Goal: Information Seeking & Learning: Understand process/instructions

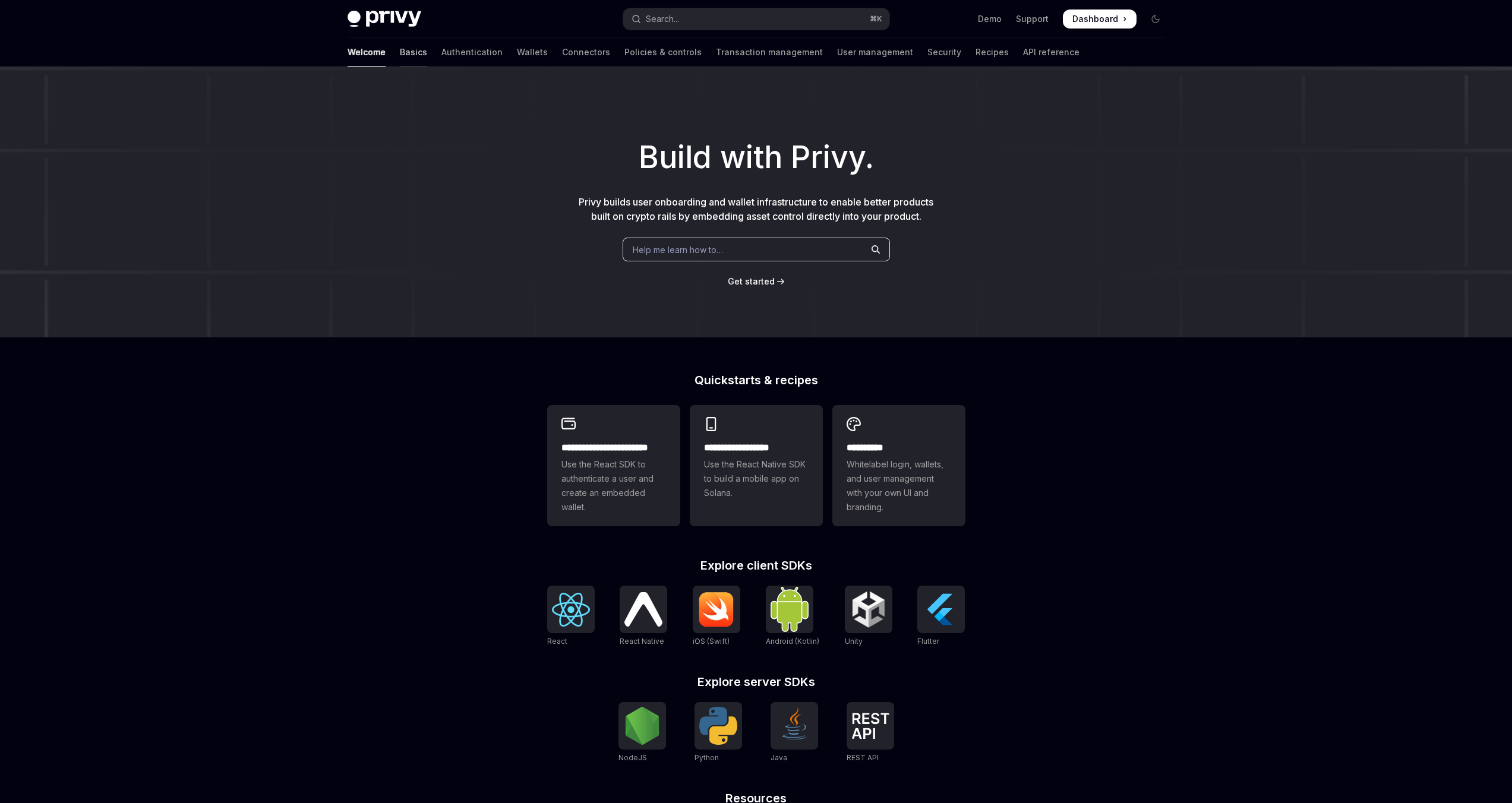
click at [400, 54] on link "Basics" at bounding box center [413, 52] width 27 height 28
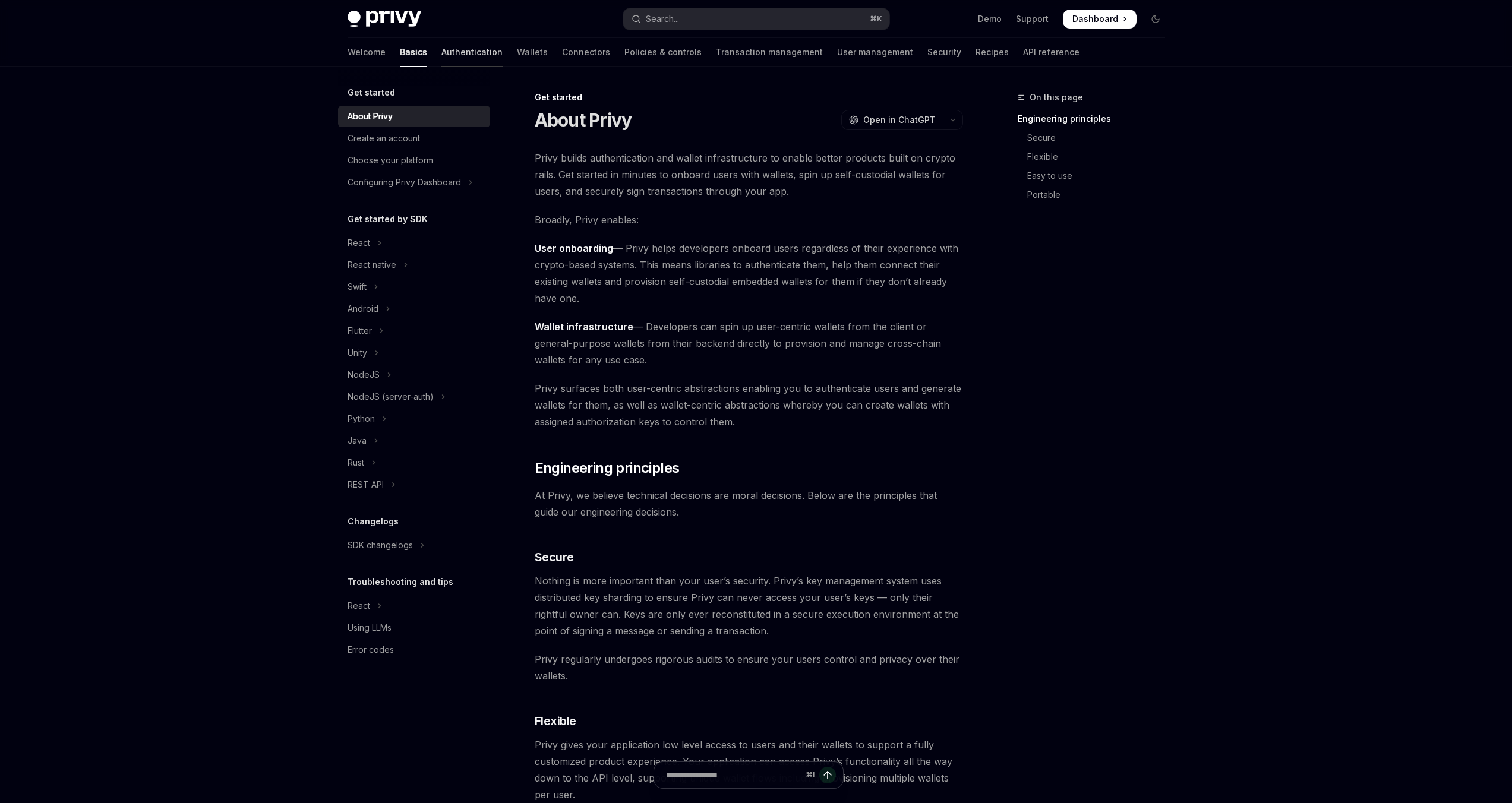
click at [441, 57] on link "Authentication" at bounding box center [472, 52] width 61 height 28
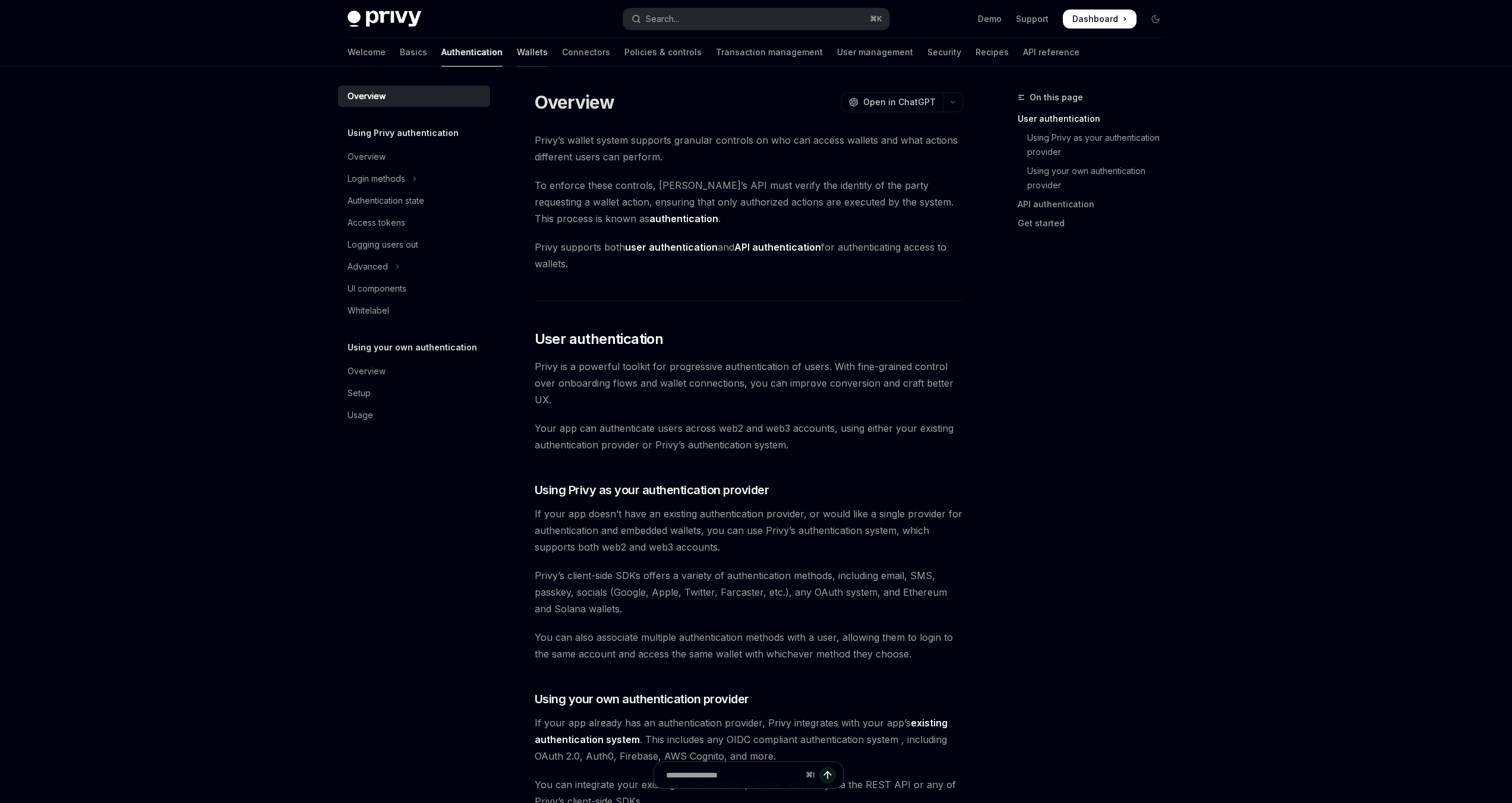
click at [517, 50] on link "Wallets" at bounding box center [532, 52] width 31 height 28
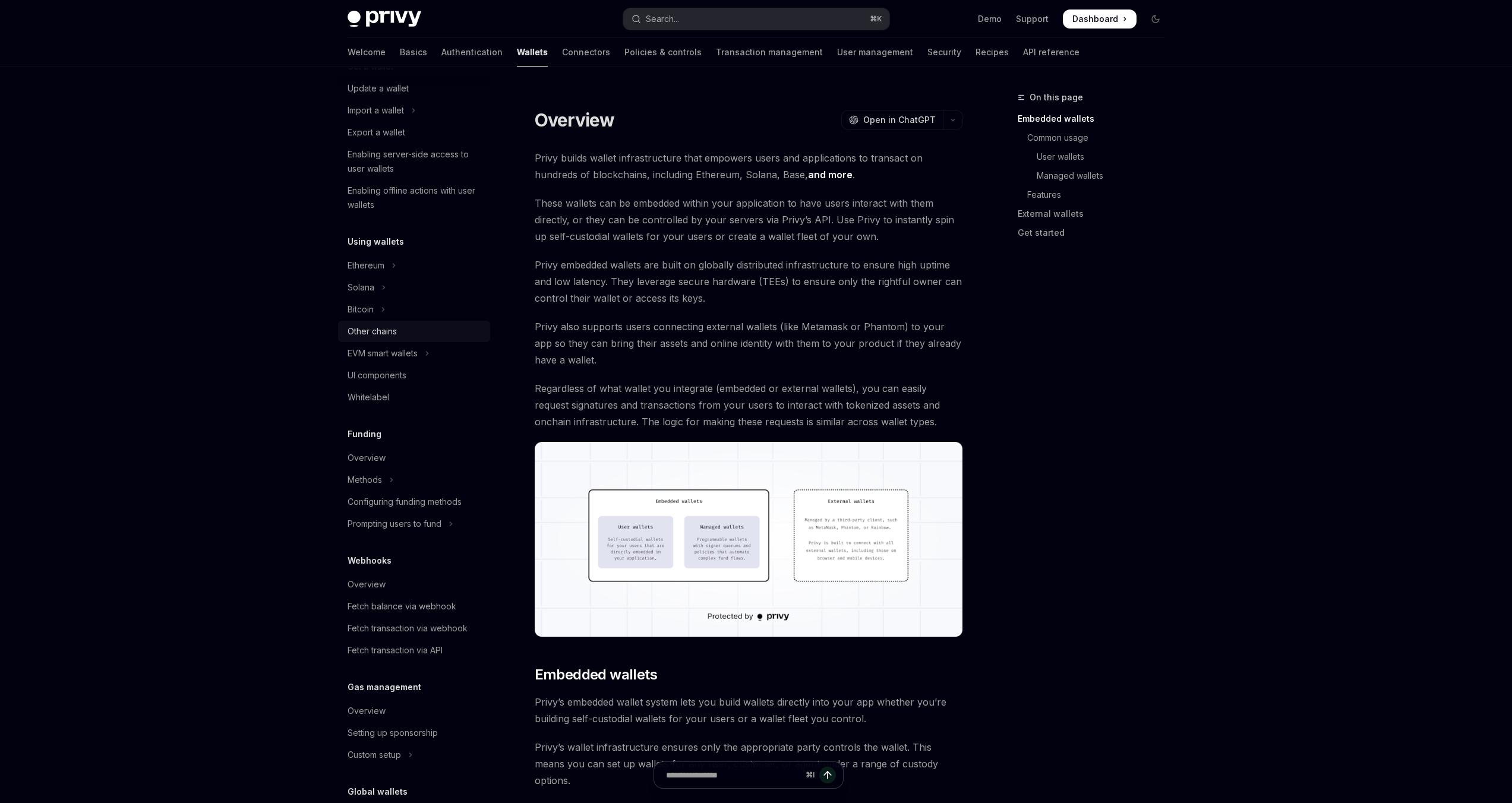
scroll to position [174, 0]
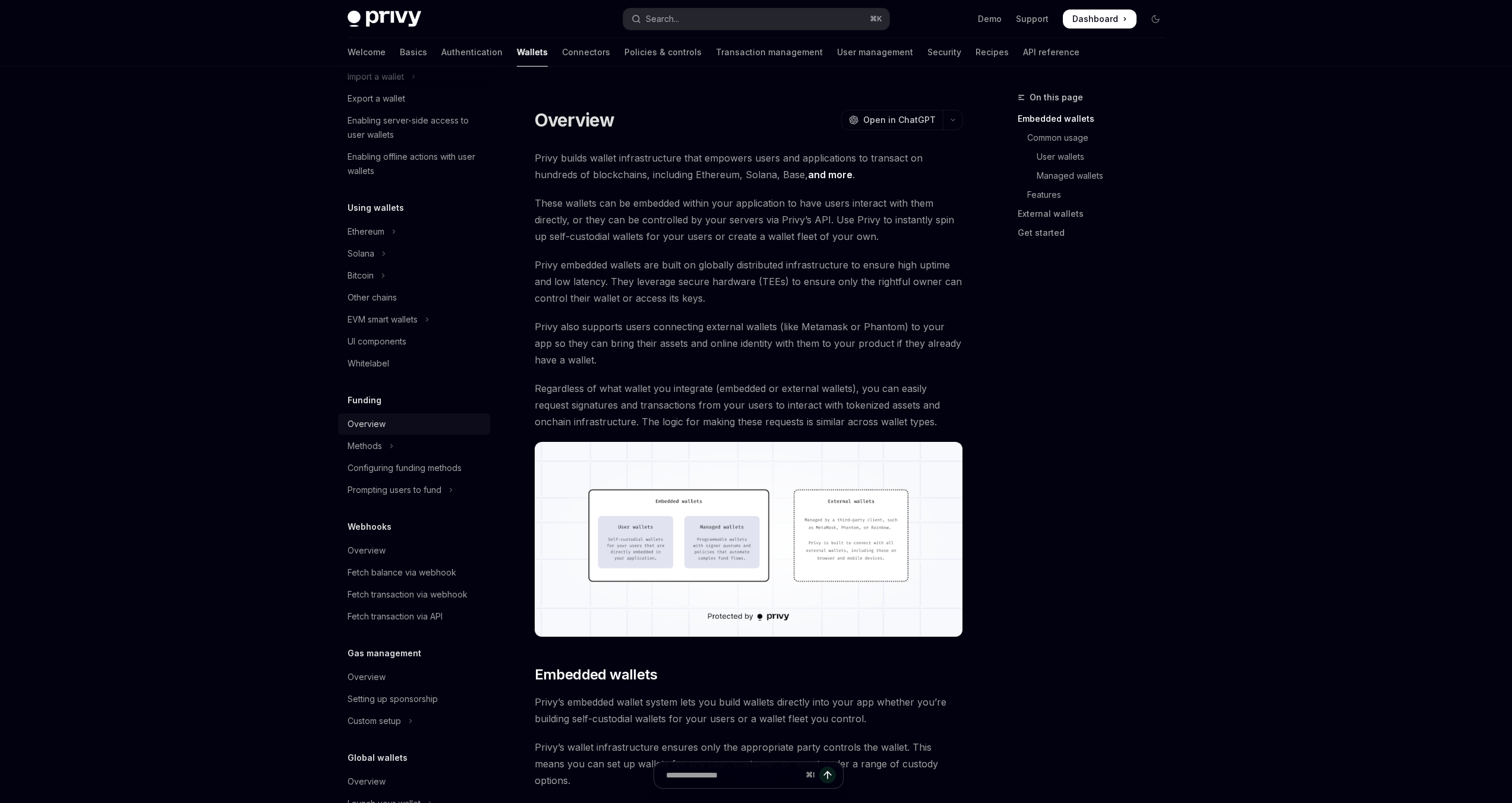
click at [365, 419] on div "Overview" at bounding box center [366, 424] width 38 height 14
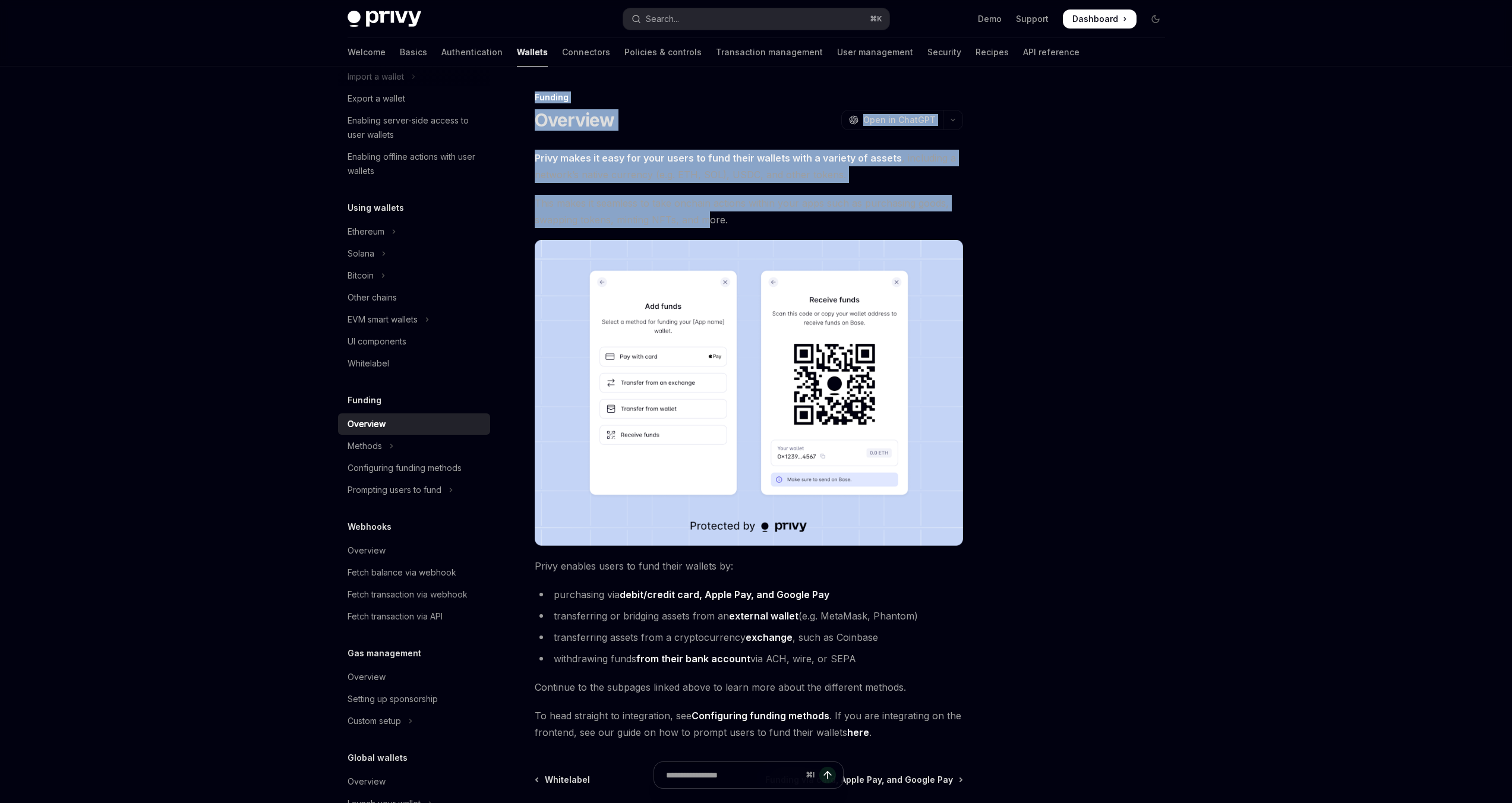
drag, startPoint x: 534, startPoint y: 94, endPoint x: 711, endPoint y: 215, distance: 214.4
click at [710, 224] on div "Funding Overview OpenAI Open in ChatGPT OpenAI Open in ChatGPT Privy makes it e…" at bounding box center [637, 511] width 656 height 842
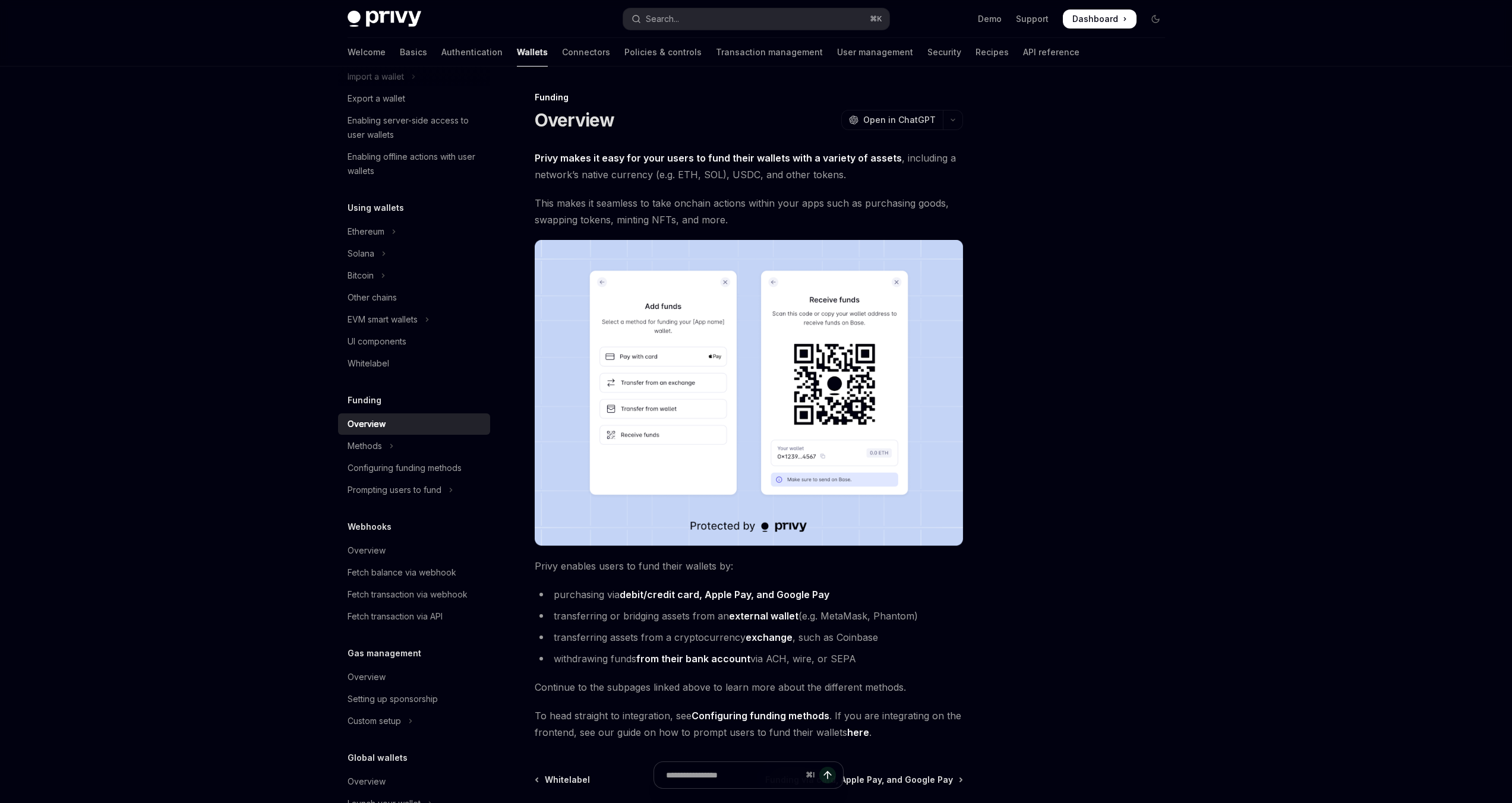
click at [711, 211] on span "This makes it seamless to take onchain actions within your apps such as purchas…" at bounding box center [748, 211] width 428 height 33
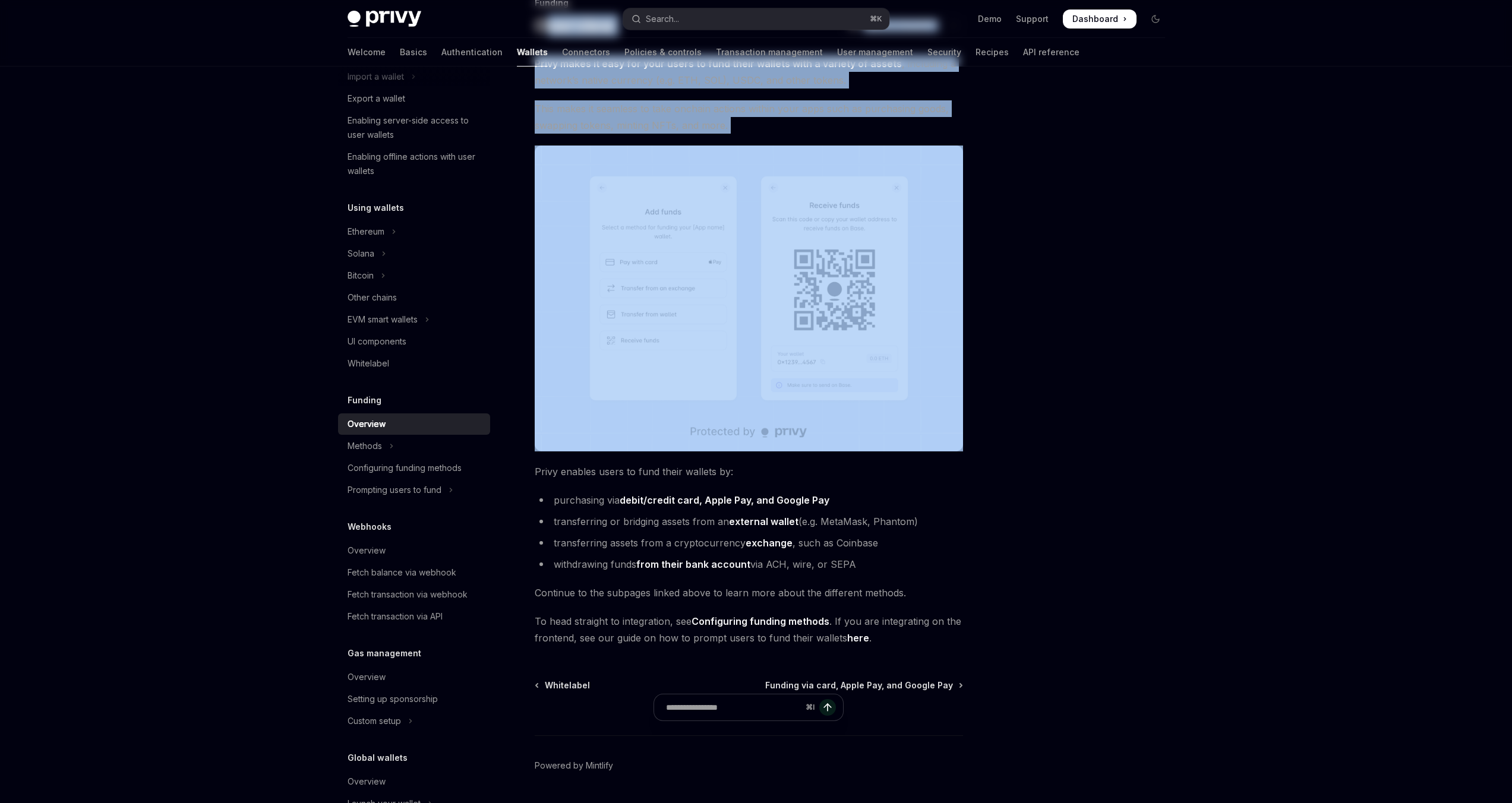
scroll to position [129, 0]
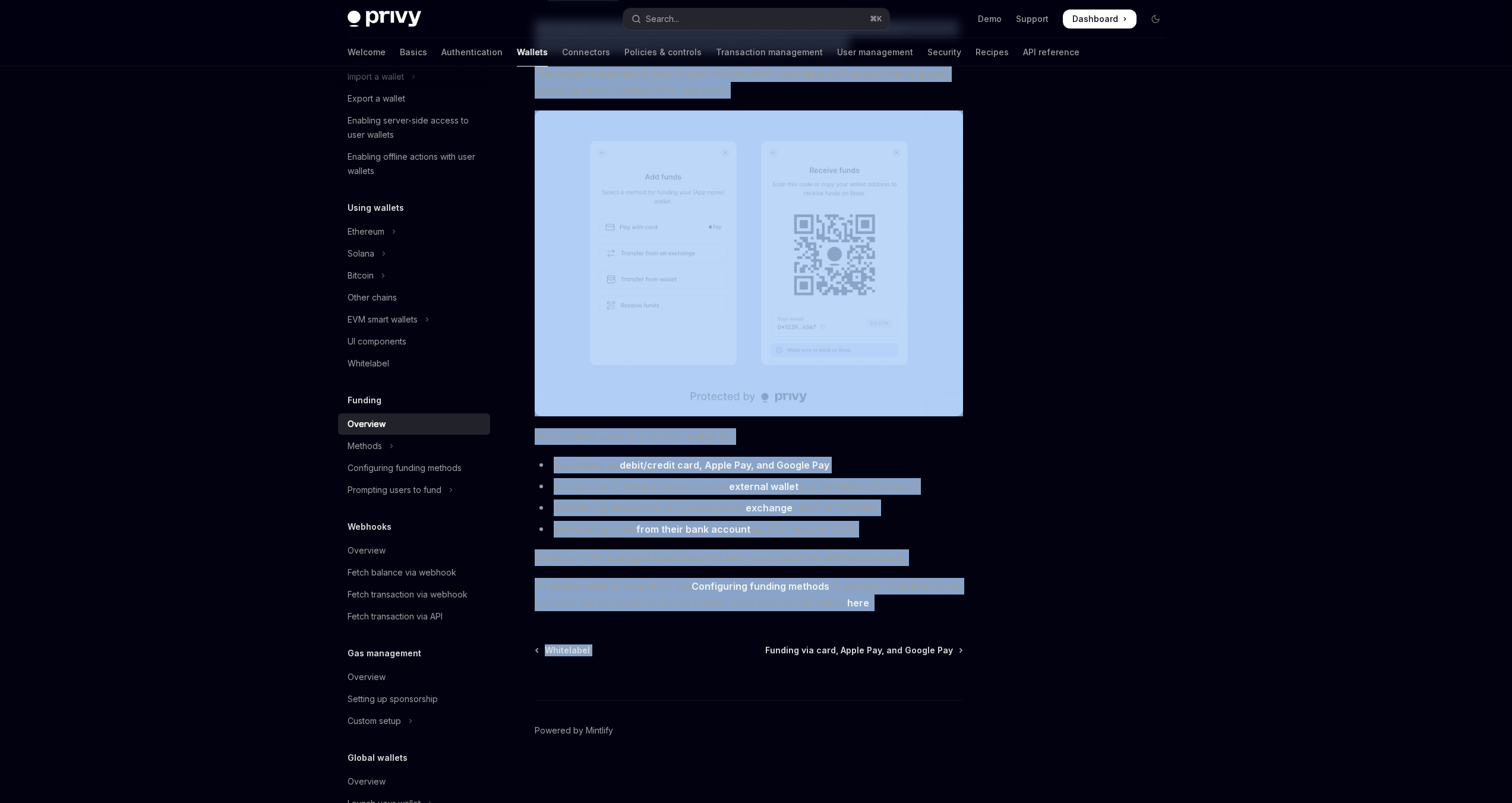
drag, startPoint x: 549, startPoint y: 123, endPoint x: 868, endPoint y: 617, distance: 588.0
click at [868, 617] on div "Funding Overview OpenAI Open in ChatGPT OpenAI Open in ChatGPT Privy makes it e…" at bounding box center [637, 382] width 656 height 842
copy div "verview OpenAI Open in ChatGPT OpenAI Open in ChatGPT Privy makes it easy for y…"
click at [837, 649] on span "Funding via card, Apple Pay, and Google Pay" at bounding box center [859, 650] width 188 height 12
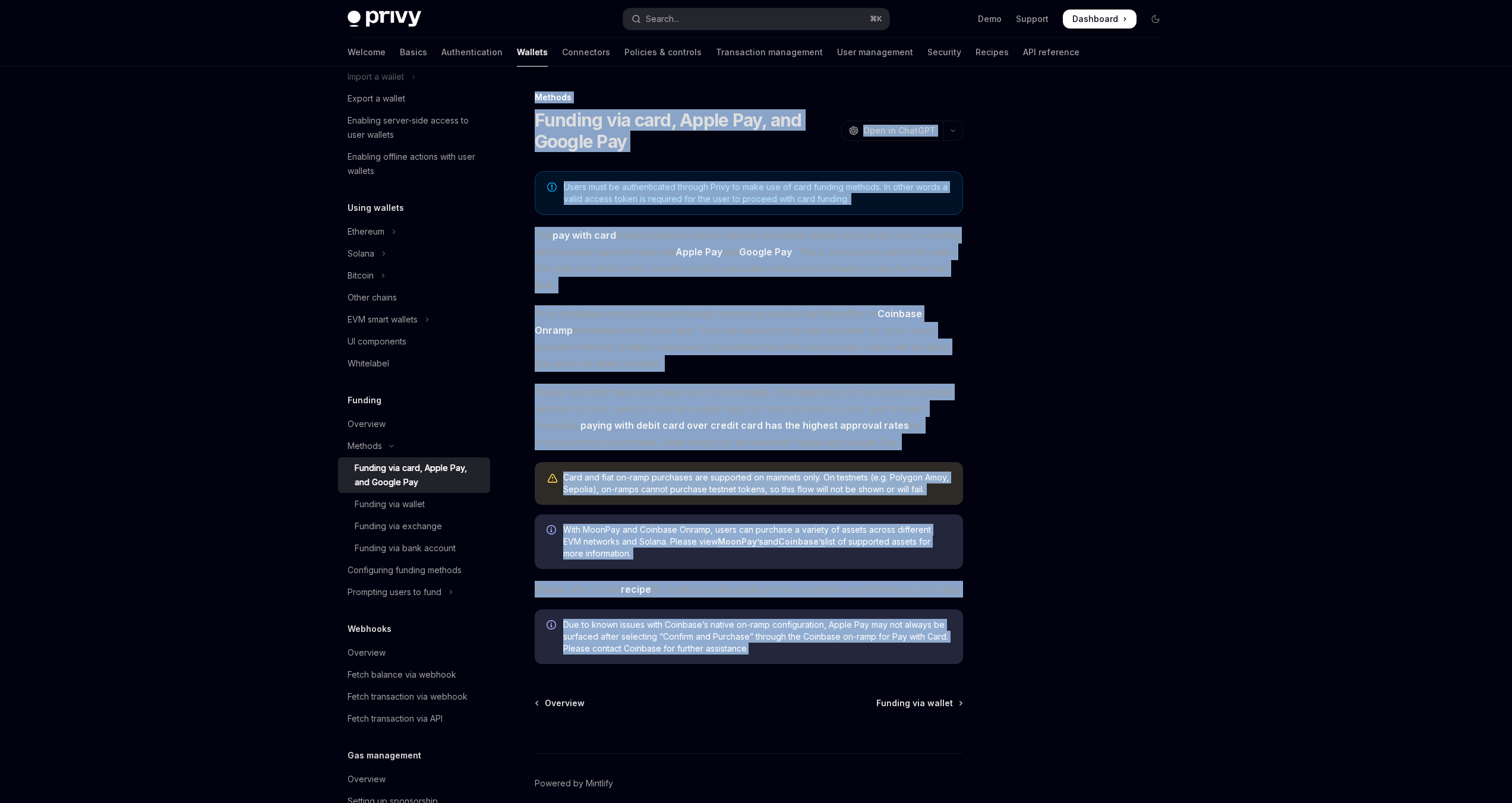
drag, startPoint x: 534, startPoint y: 92, endPoint x: 978, endPoint y: 654, distance: 716.2
click at [978, 654] on div "Methods Funding via card, Apple Pay, and Google Pay OpenAI Open in ChatGPT Open…" at bounding box center [756, 461] width 837 height 789
copy div "Loremip Dolorsi ame cons, Adipi Eli, sed Doeius Tem InciDI Utla et DoloREM Aliq…"
click at [376, 507] on div "Funding via wallet" at bounding box center [390, 504] width 70 height 14
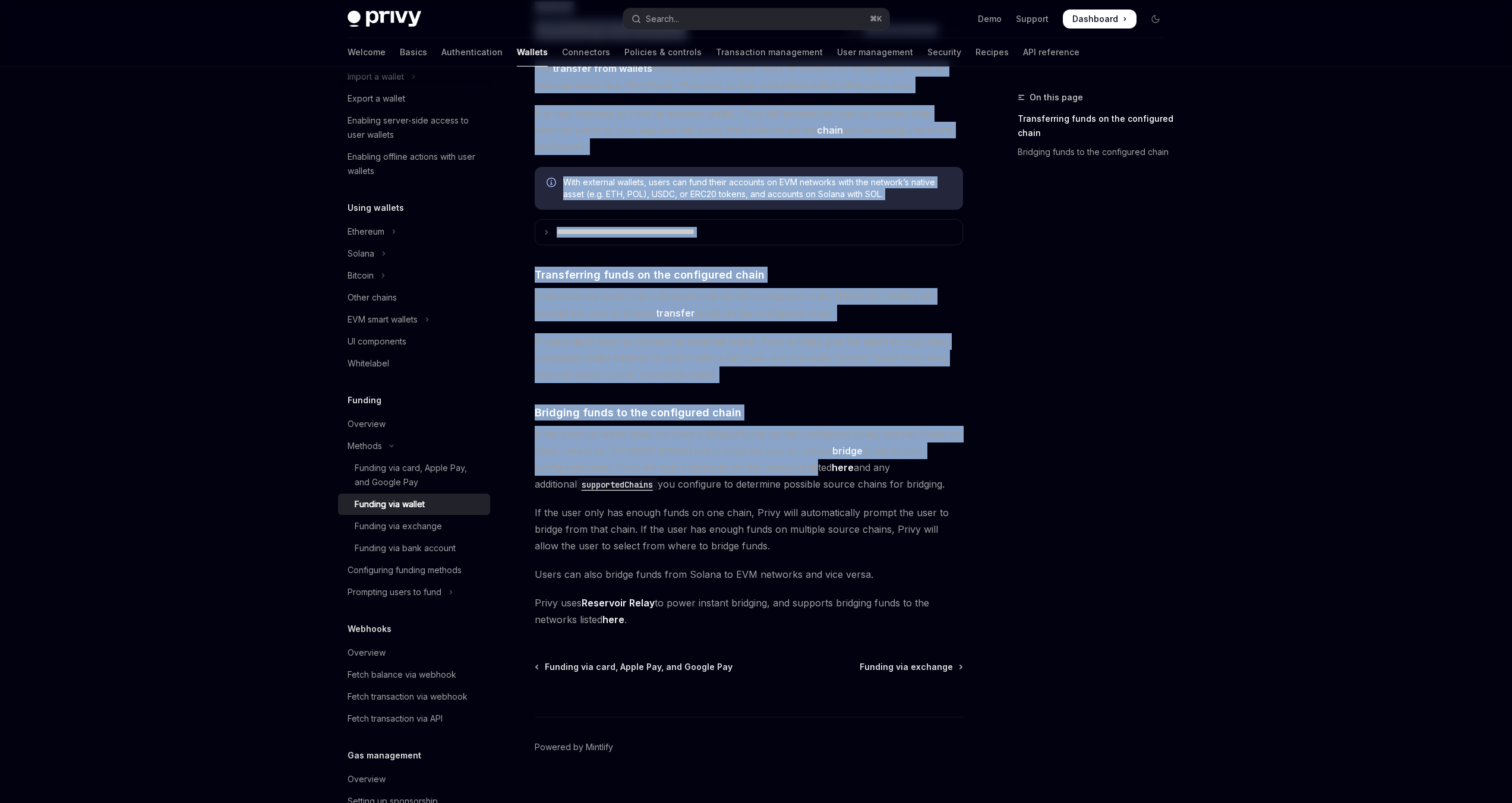
scroll to position [107, 0]
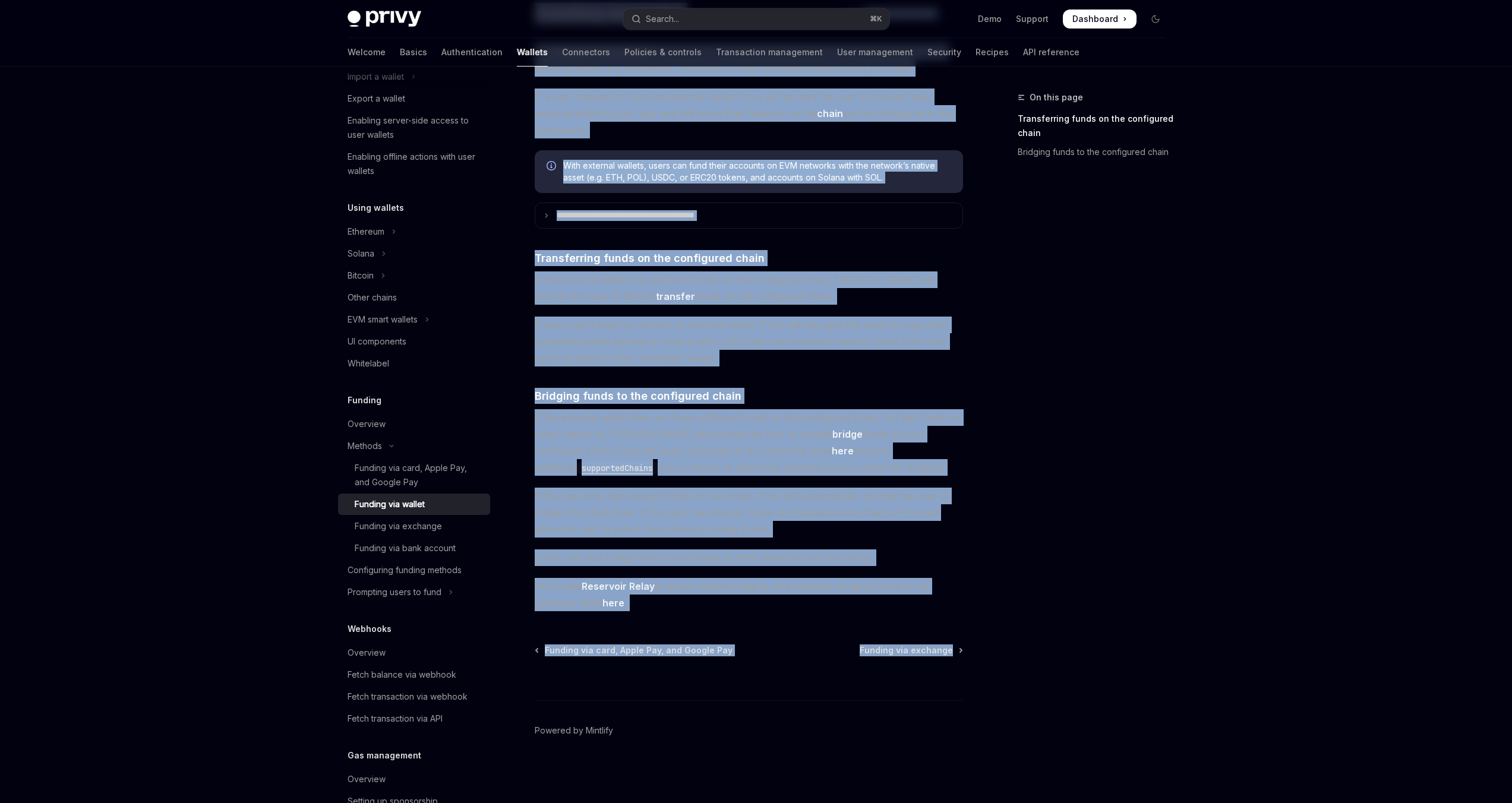
drag, startPoint x: 530, startPoint y: 98, endPoint x: 967, endPoint y: 653, distance: 706.4
click at [967, 653] on div "**********" at bounding box center [756, 381] width 837 height 843
copy div "**********"
click at [402, 530] on div "Funding via exchange" at bounding box center [398, 526] width 88 height 14
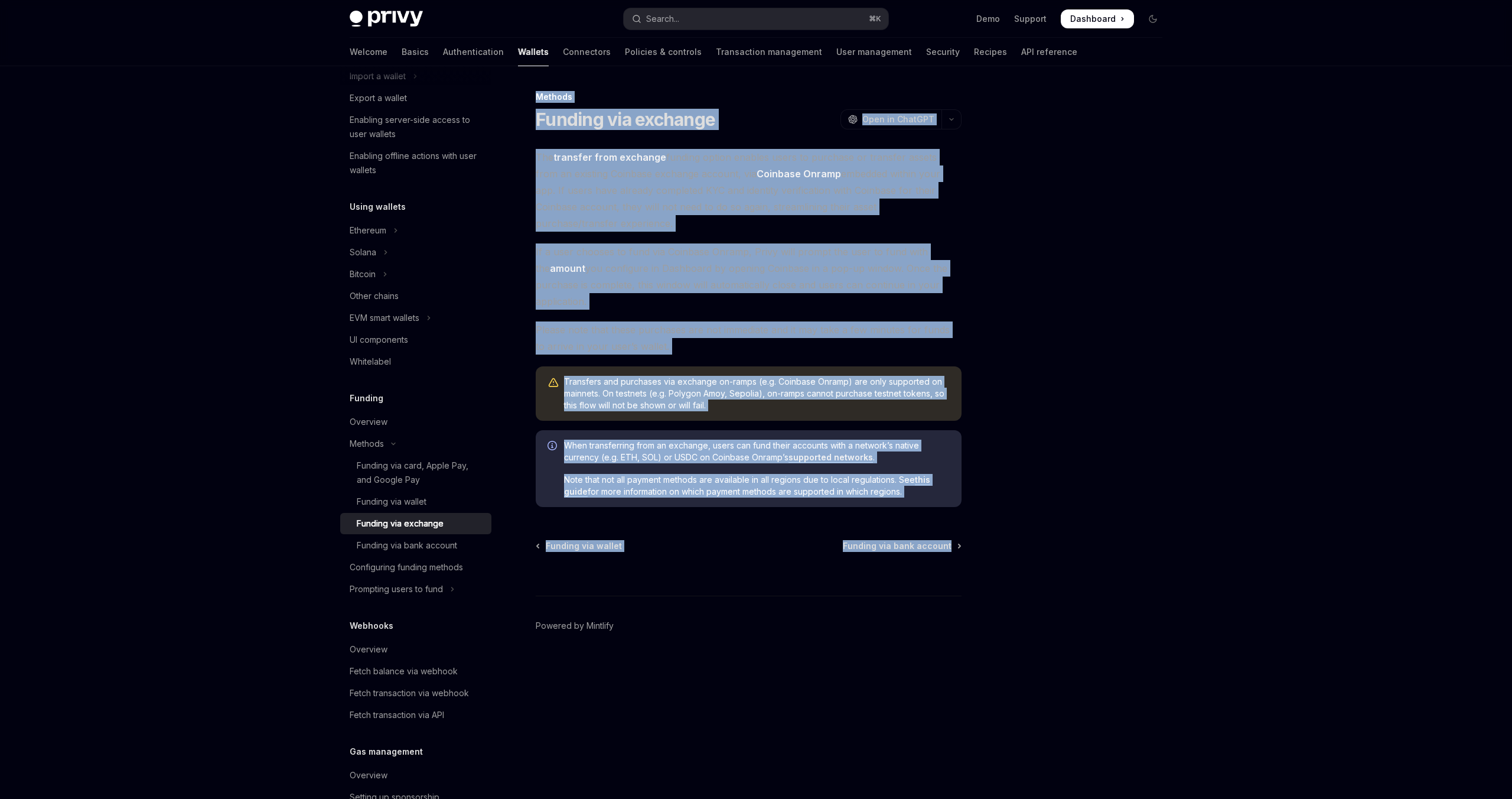
drag, startPoint x: 535, startPoint y: 94, endPoint x: 972, endPoint y: 538, distance: 623.0
click at [972, 538] on div "Methods Funding via exchange OpenAI Open in ChatGPT OpenAI Open in ChatGPT The …" at bounding box center [756, 433] width 832 height 733
copy div "Loremip Dolorsi ame consecte AdipIS Elit se DoeiUSM TempOR Inci ut LaboREE Dol …"
click at [388, 543] on div "Funding via bank account" at bounding box center [407, 545] width 100 height 14
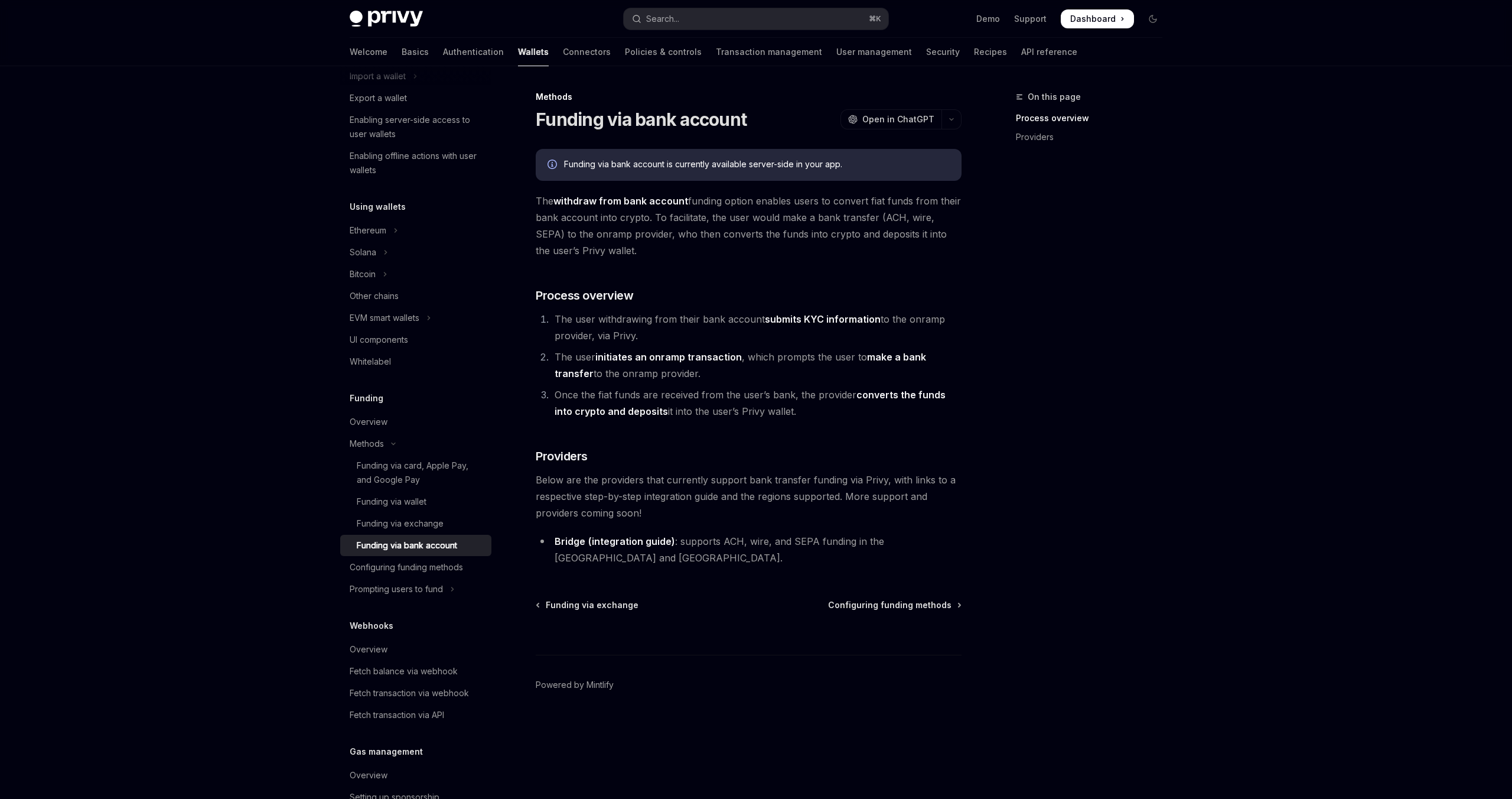
drag, startPoint x: 533, startPoint y: 97, endPoint x: 977, endPoint y: 588, distance: 662.0
click at [977, 588] on div "On this page Process overview Providers Methods Funding via bank account OpenAI…" at bounding box center [756, 433] width 832 height 733
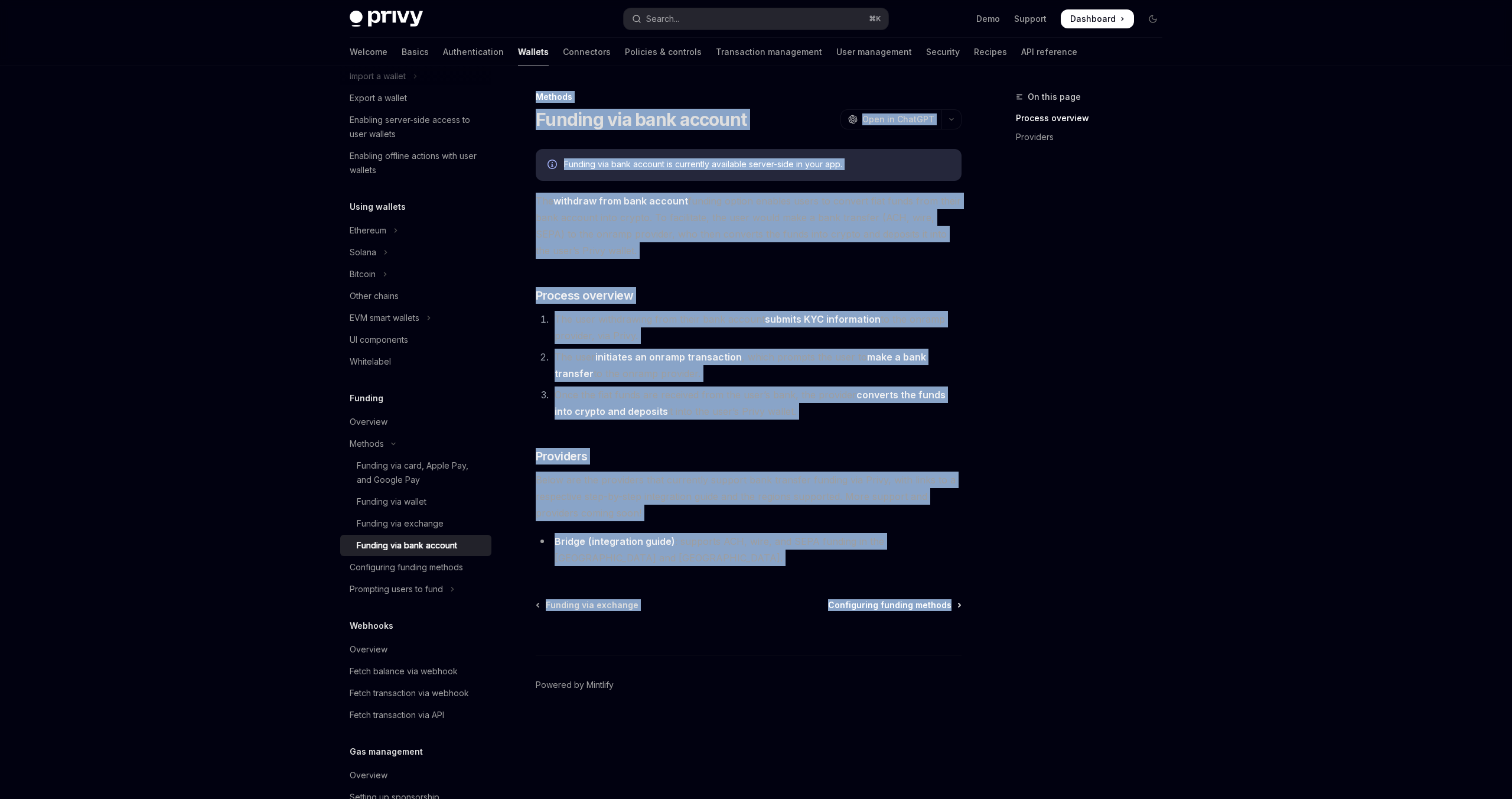
drag, startPoint x: 536, startPoint y: 94, endPoint x: 957, endPoint y: 582, distance: 644.5
click at [958, 586] on div "Methods Funding via bank account OpenAI Open in ChatGPT OpenAI Open in ChatGPT …" at bounding box center [638, 444] width 652 height 709
copy div "Loremip Dolorsi ame cons adipisc ElitSE Doei te InciDID UtlaBO Etdo ma AliqUAE …"
click at [406, 571] on div "Configuring funding methods" at bounding box center [406, 567] width 113 height 14
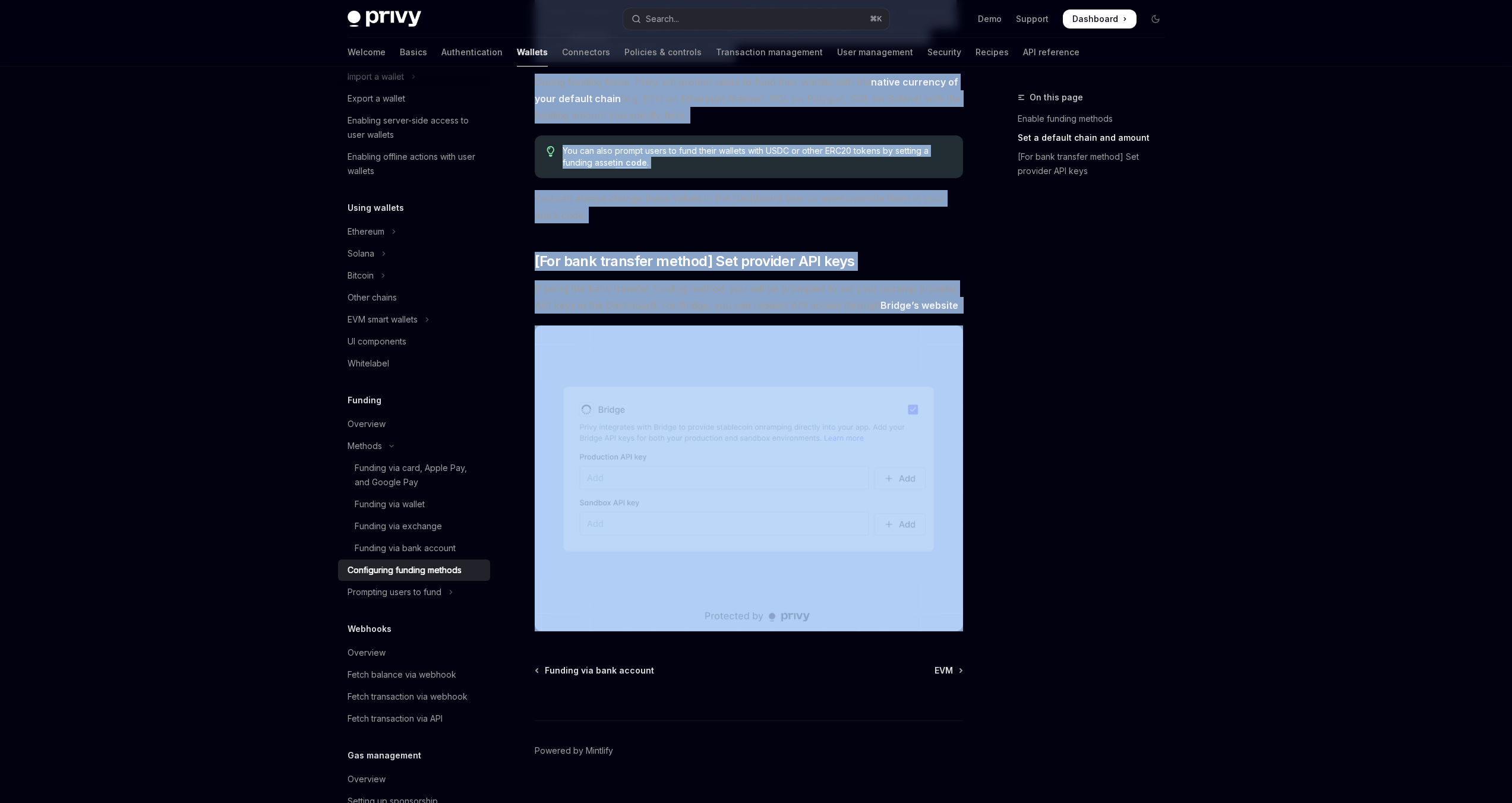
scroll to position [839, 0]
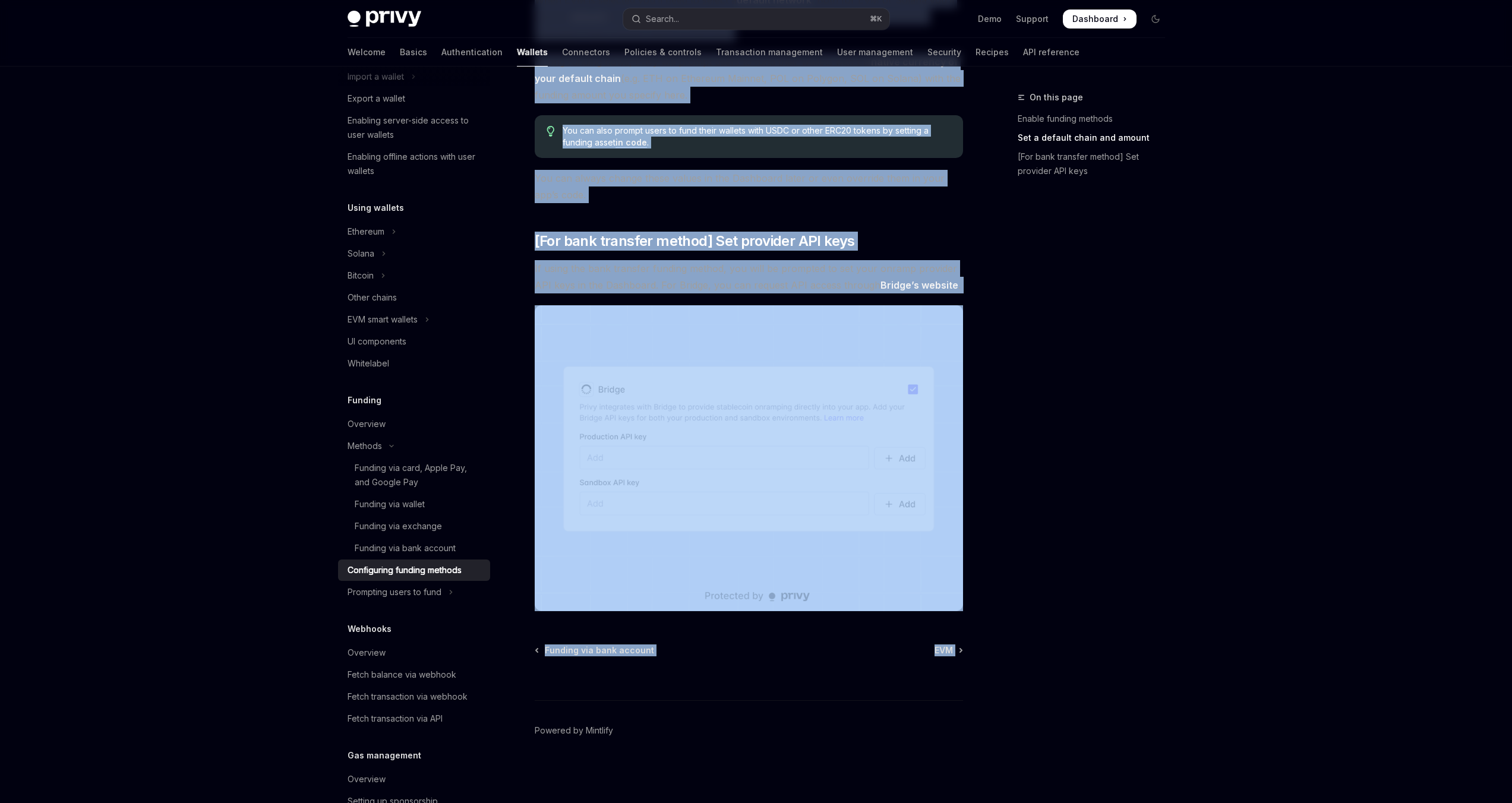
drag, startPoint x: 532, startPoint y: 90, endPoint x: 894, endPoint y: 664, distance: 678.6
click at [894, 664] on div "Funding Configuring funding methods OpenAI Open in ChatGPT OpenAI Open in ChatG…" at bounding box center [637, 27] width 656 height 1552
copy div "Loremip Dolorsitame consect adipisc ElitSE Doei te InciDID UtlaBO Etdo ma AliqU…"
click at [397, 591] on div "Prompting users to fund" at bounding box center [394, 592] width 94 height 14
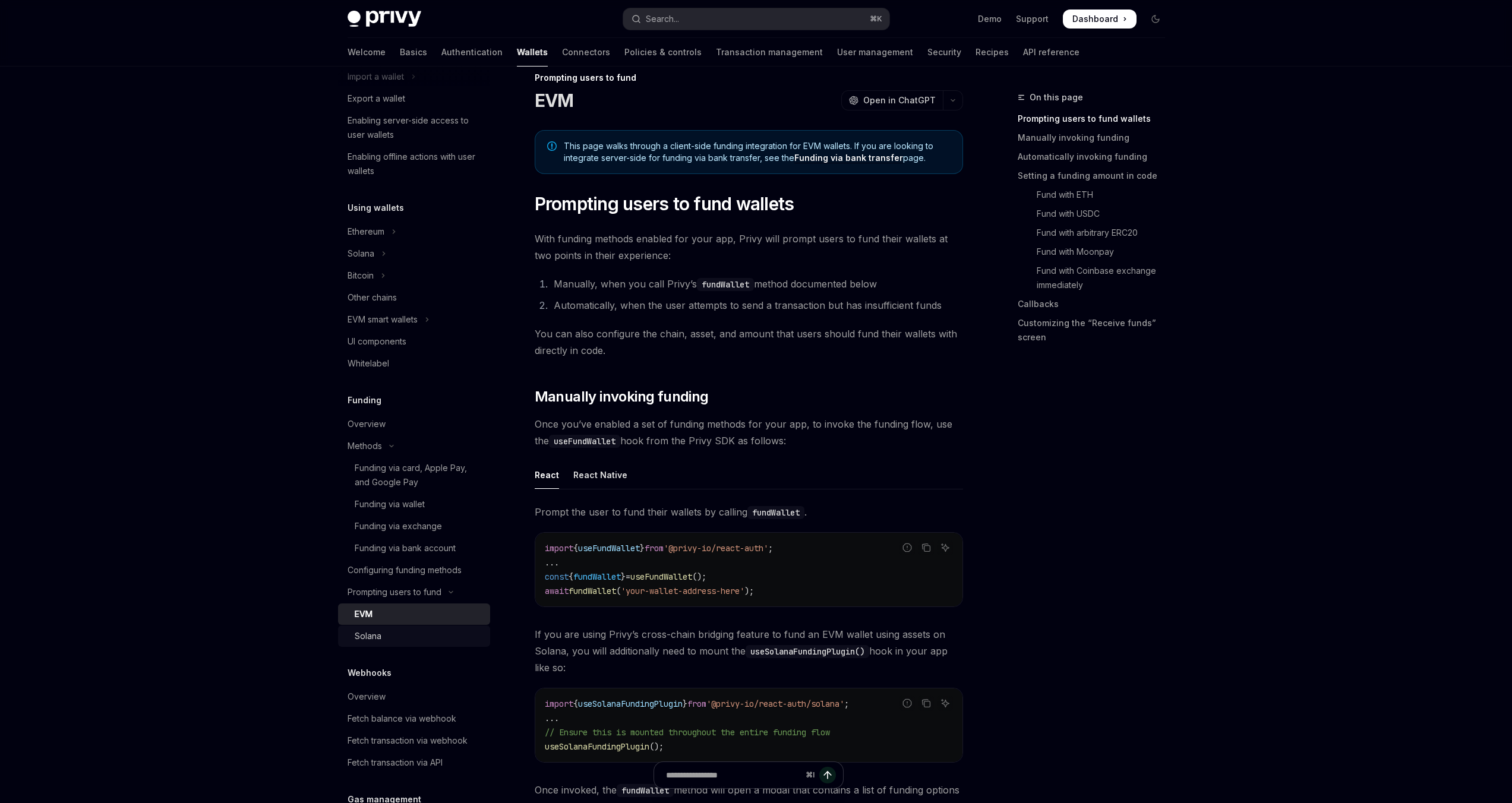
click at [355, 637] on div "Solana" at bounding box center [368, 636] width 26 height 14
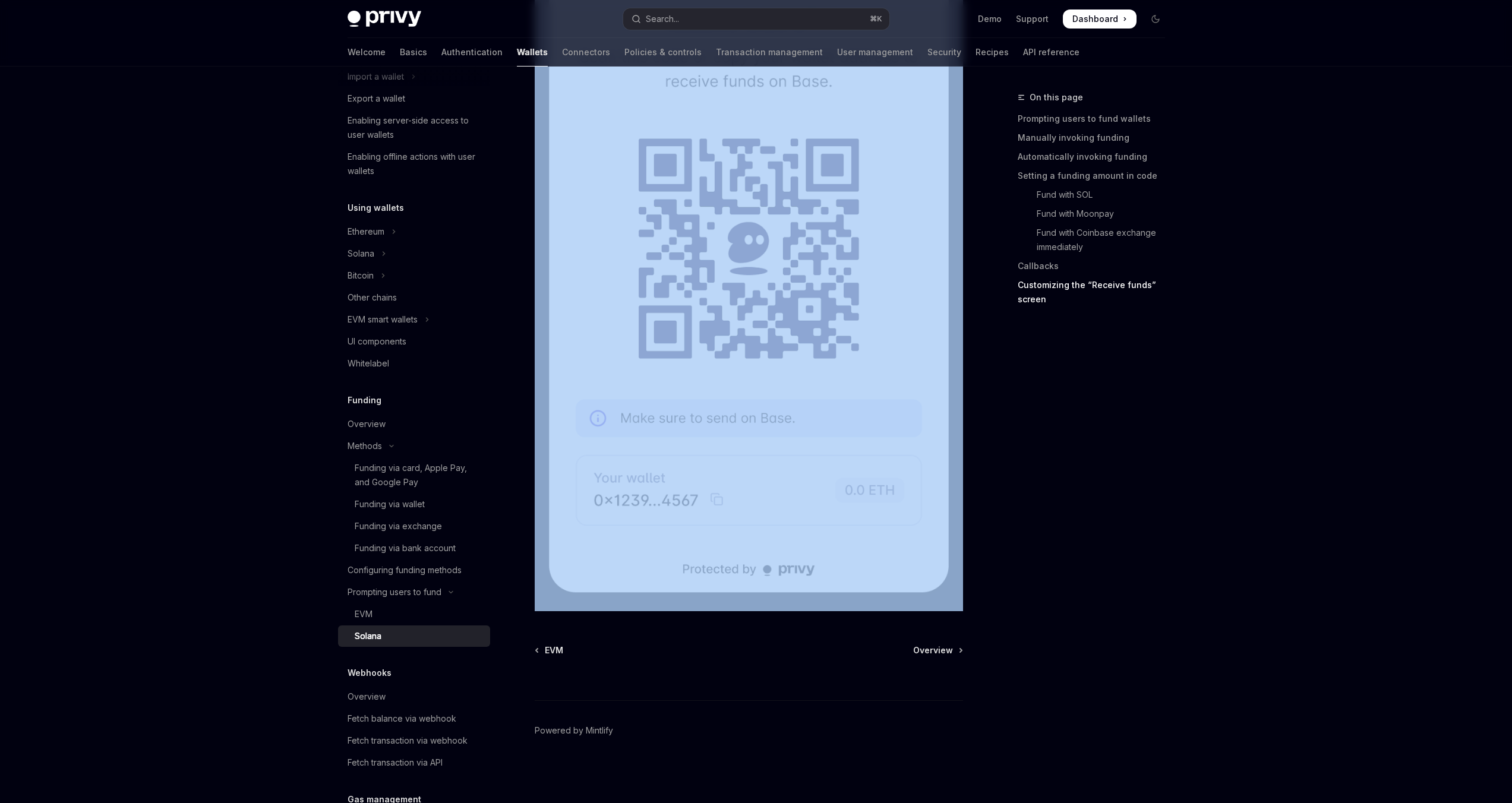
scroll to position [2858, 0]
drag, startPoint x: 535, startPoint y: 94, endPoint x: 969, endPoint y: 663, distance: 715.6
copy div "Loremipsu dolor si amet Consec AdipIS Elit se DoeiUSM TempOR Inci ut LaboREE Do…"
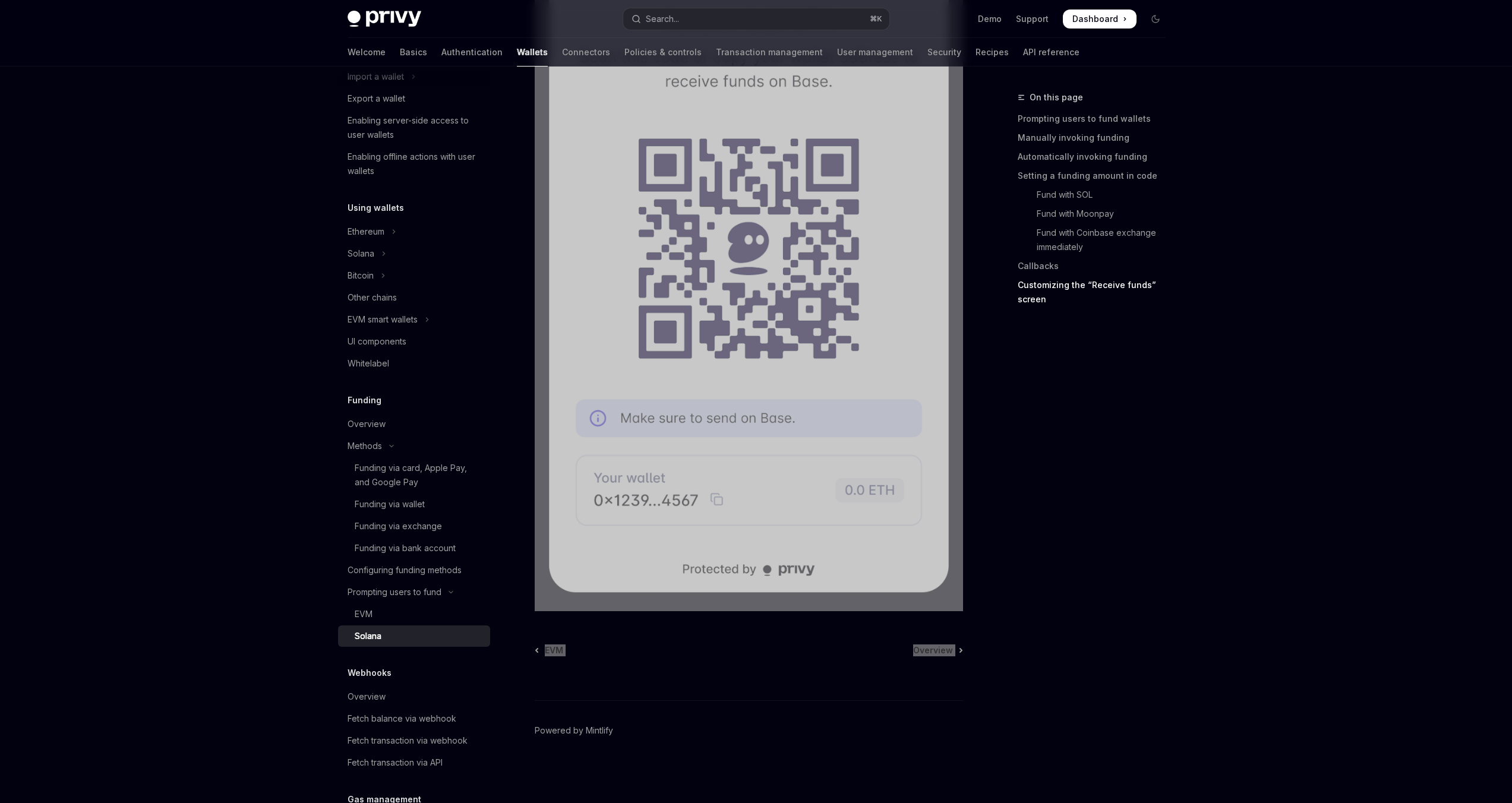
type textarea "*"
